Goal: Use online tool/utility: Utilize a website feature to perform a specific function

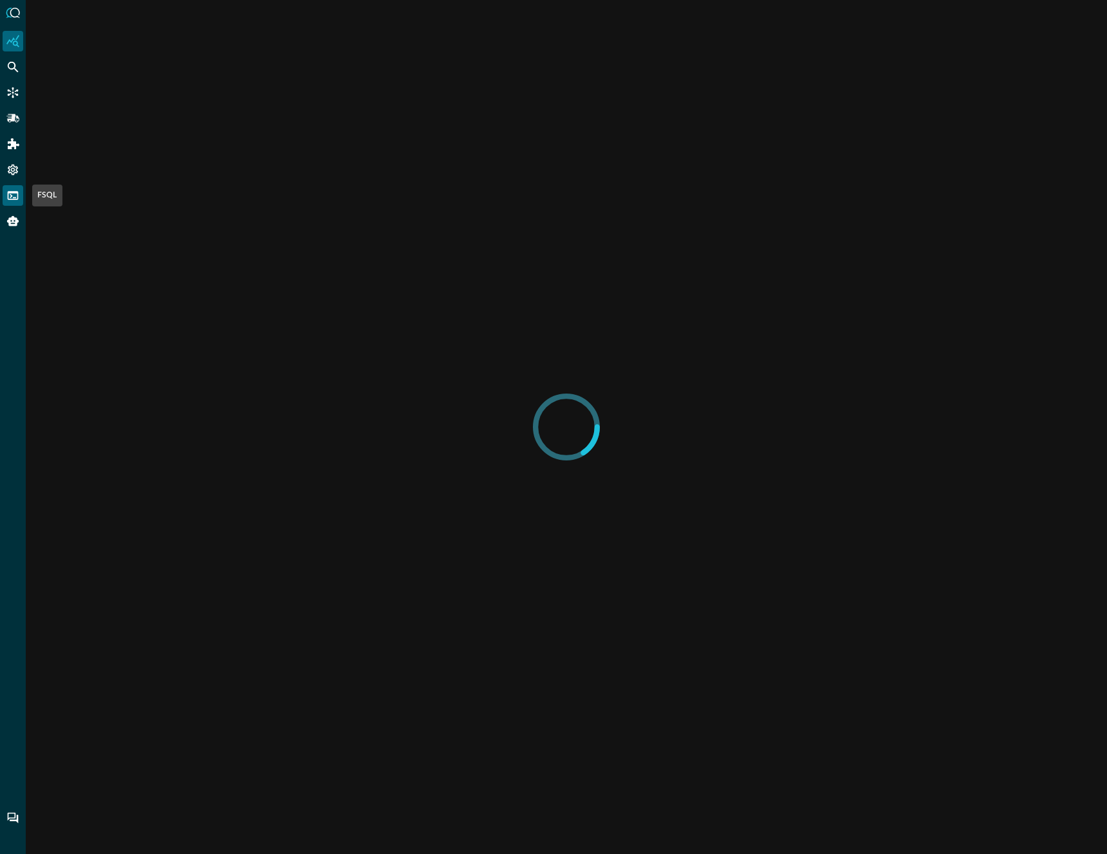
click at [14, 198] on icon "FSQL" at bounding box center [12, 195] width 13 height 13
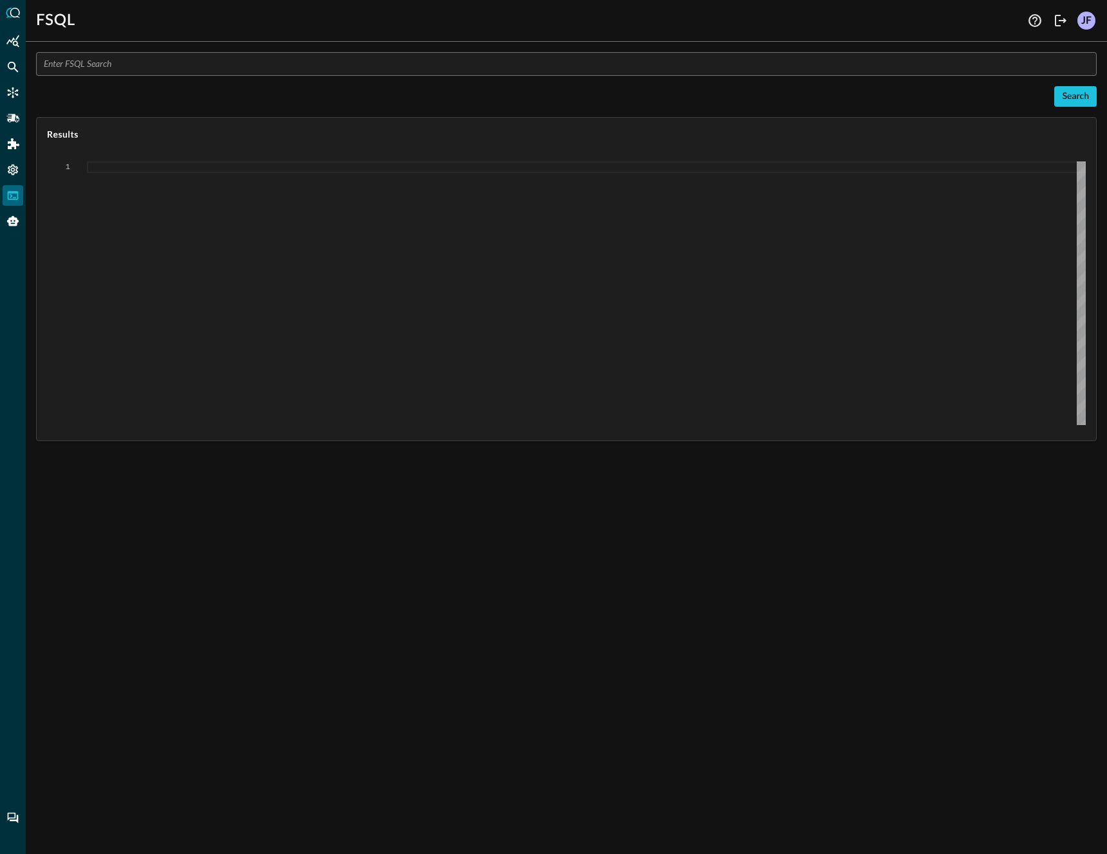
click at [165, 54] on input "text" at bounding box center [570, 64] width 1053 height 24
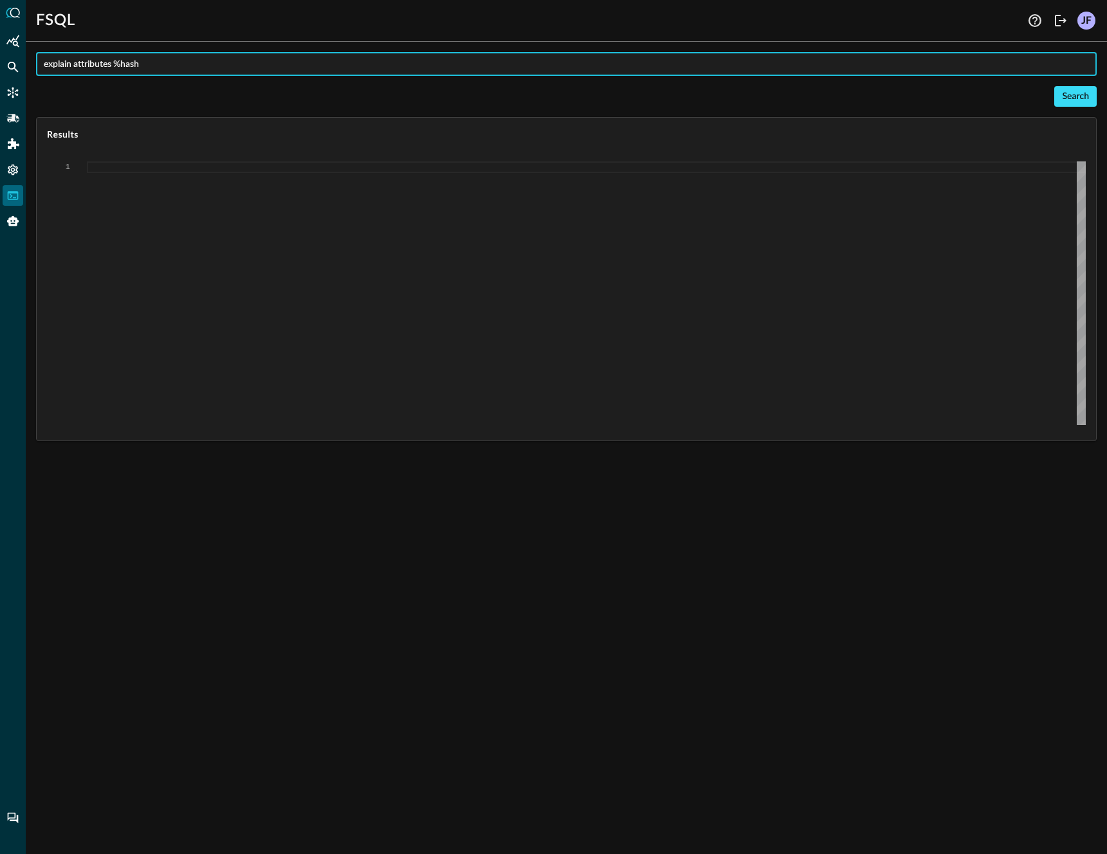
type input "explain attributes %hash"
click at [1089, 90] on button "Search" at bounding box center [1075, 96] width 42 height 21
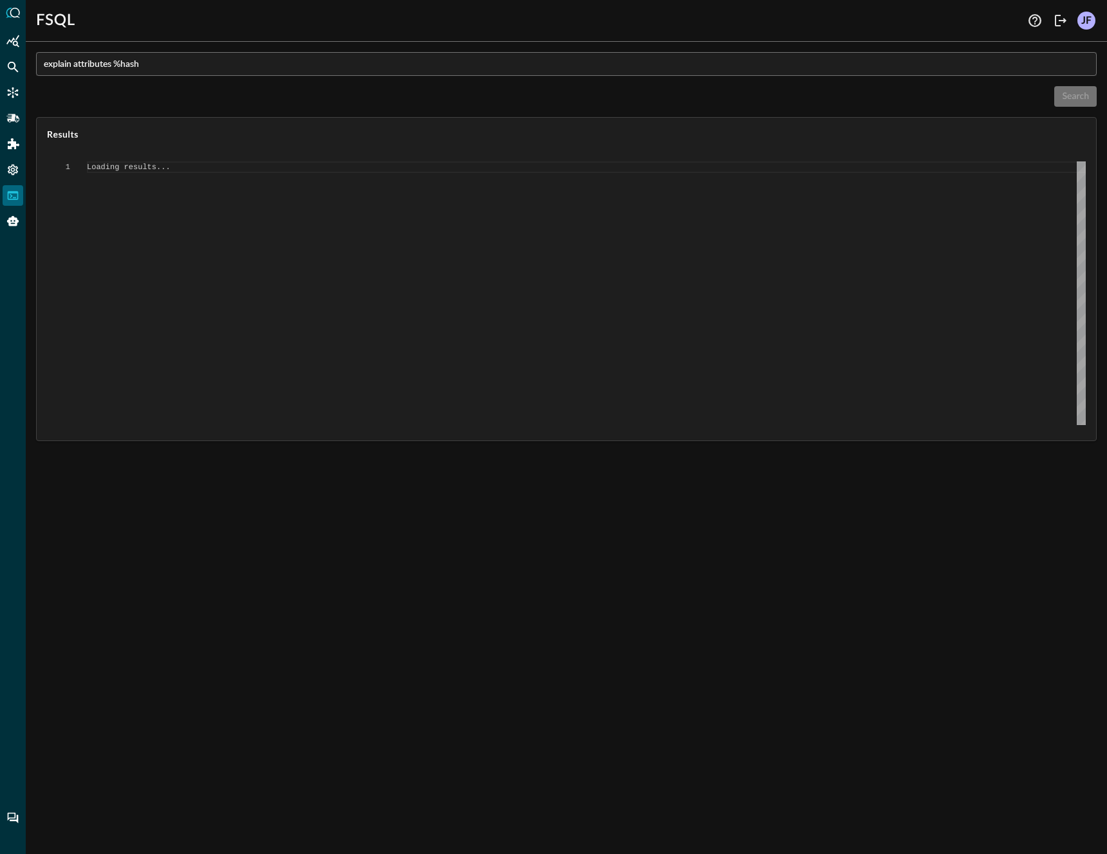
type textarea "{ "response": [ { "status": "connected" }, { "command": "EXPLAIN ATTRIBUTES" },…"
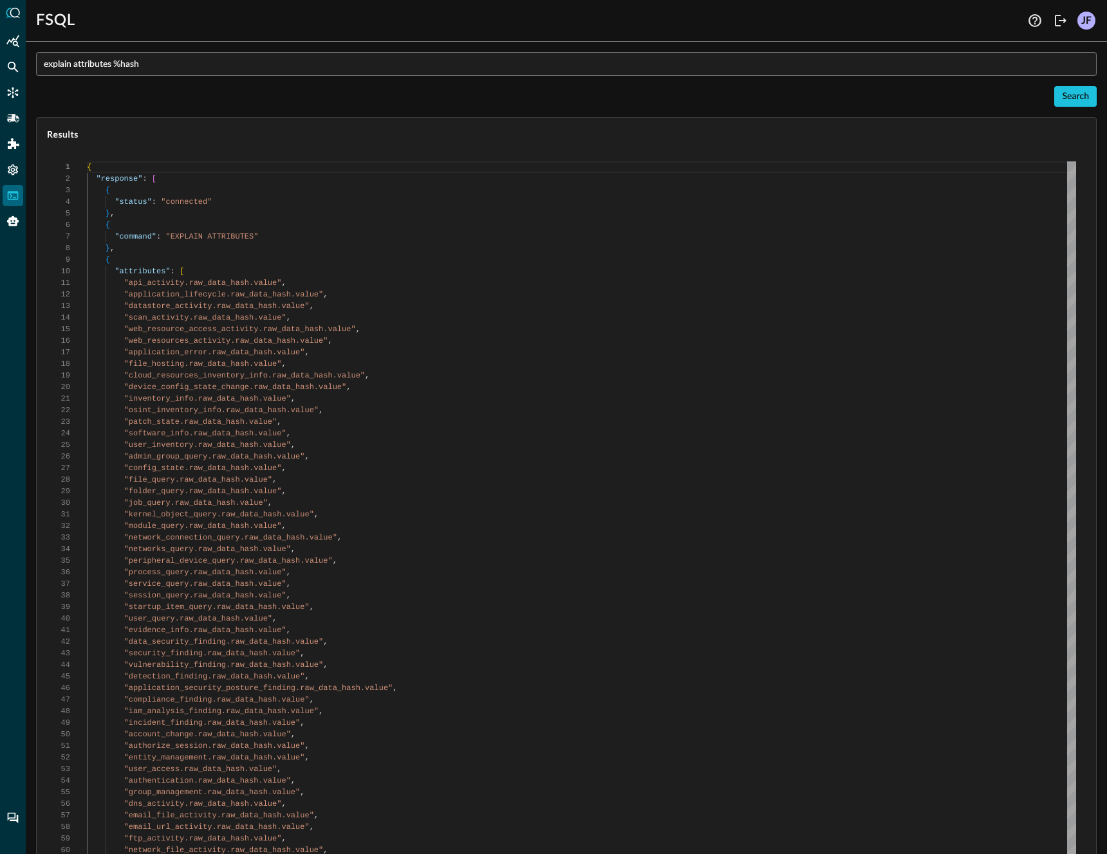
scroll to position [116, 0]
